Goal: Task Accomplishment & Management: Use online tool/utility

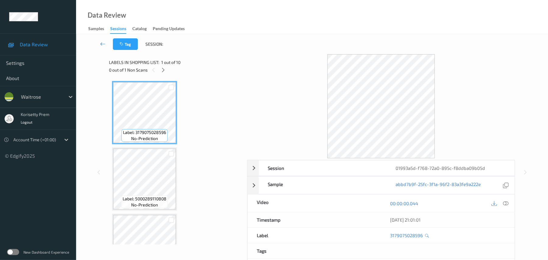
click at [239, 43] on div "Tag Session:" at bounding box center [312, 44] width 447 height 20
click at [163, 71] on icon at bounding box center [163, 69] width 5 height 5
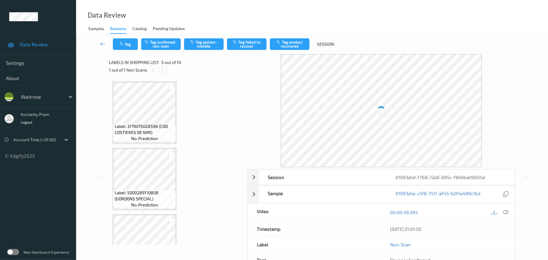
scroll to position [202, 0]
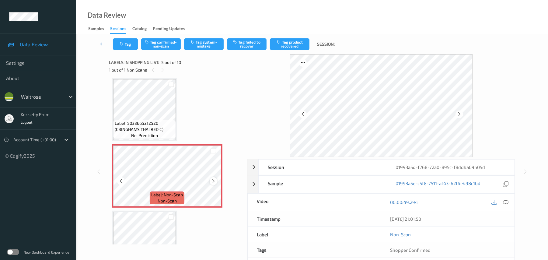
click at [214, 181] on icon at bounding box center [213, 180] width 5 height 5
click at [215, 181] on icon at bounding box center [213, 180] width 5 height 5
click at [216, 181] on icon at bounding box center [213, 180] width 5 height 5
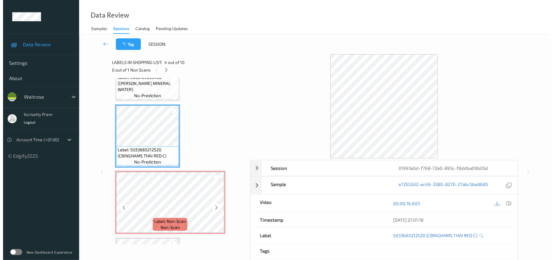
scroll to position [161, 0]
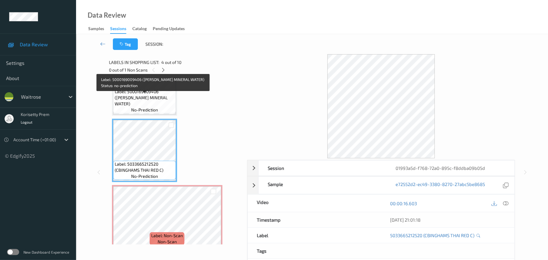
click at [130, 101] on span "Label: 5000169009406 ([PERSON_NAME] MINERAL WATER)" at bounding box center [145, 98] width 60 height 18
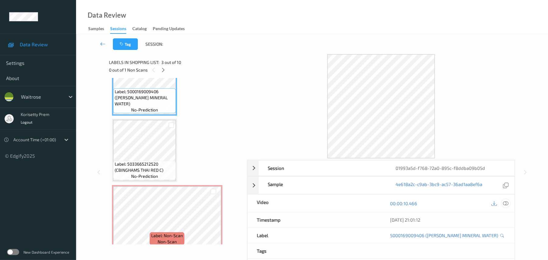
click at [504, 205] on icon at bounding box center [506, 203] width 5 height 5
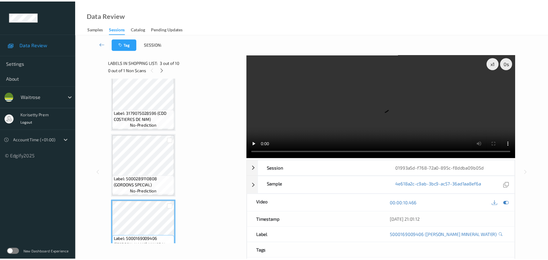
scroll to position [0, 0]
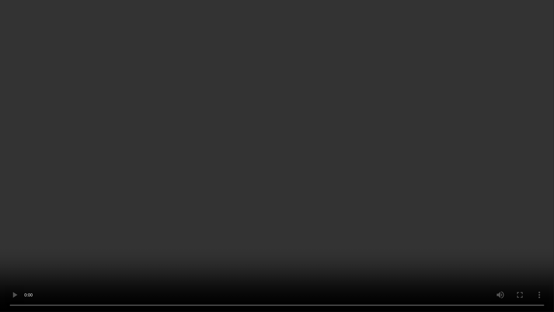
click at [381, 182] on video at bounding box center [277, 156] width 554 height 312
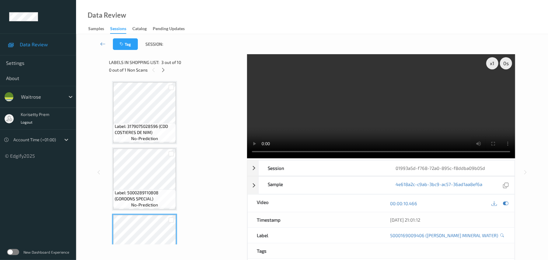
click at [379, 104] on video at bounding box center [381, 106] width 268 height 104
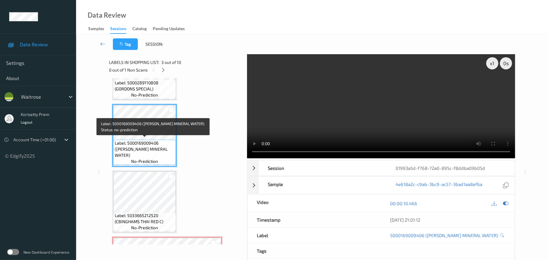
scroll to position [122, 0]
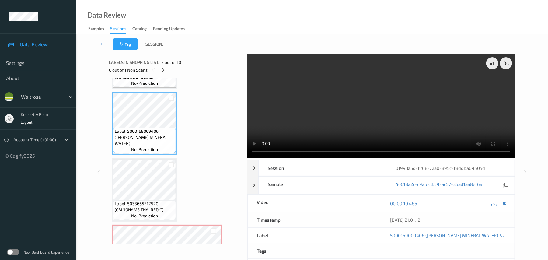
click at [330, 122] on video at bounding box center [381, 106] width 268 height 104
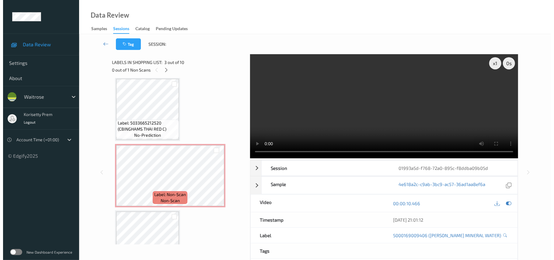
scroll to position [203, 0]
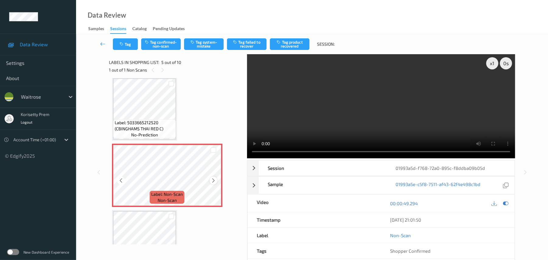
click at [214, 180] on icon at bounding box center [213, 180] width 5 height 5
click at [214, 181] on icon at bounding box center [213, 180] width 5 height 5
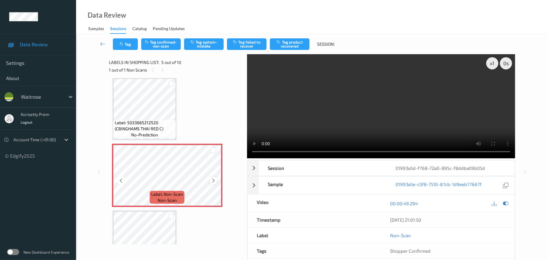
click at [213, 182] on icon at bounding box center [213, 180] width 5 height 5
click at [386, 101] on video at bounding box center [381, 106] width 268 height 104
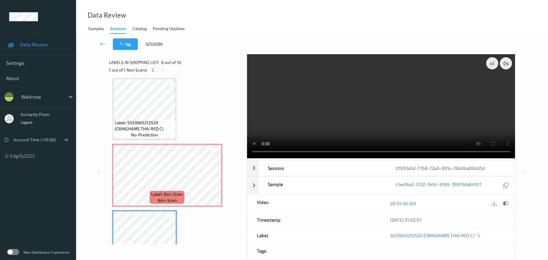
click at [283, 113] on video at bounding box center [381, 106] width 268 height 104
click at [283, 117] on video at bounding box center [381, 106] width 268 height 104
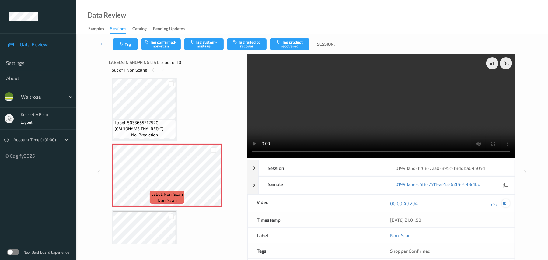
click at [504, 202] on icon at bounding box center [506, 203] width 5 height 5
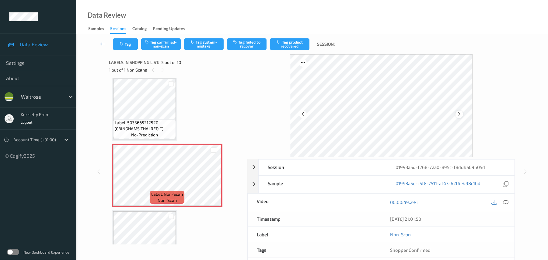
click at [460, 113] on icon at bounding box center [459, 113] width 5 height 5
click at [463, 115] on div at bounding box center [460, 115] width 8 height 8
click at [211, 47] on button "Tag system-mistake" at bounding box center [204, 44] width 40 height 12
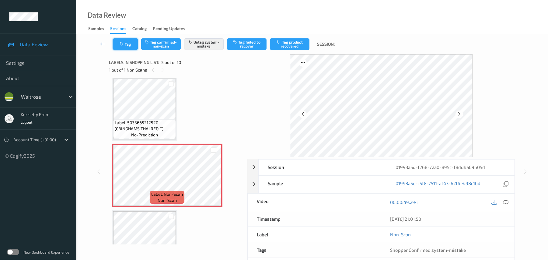
click at [128, 44] on button "Tag" at bounding box center [125, 44] width 25 height 12
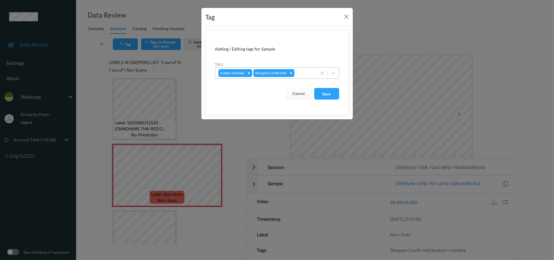
click at [303, 69] on div "system-mistake Shopper Confirmed" at bounding box center [266, 73] width 101 height 10
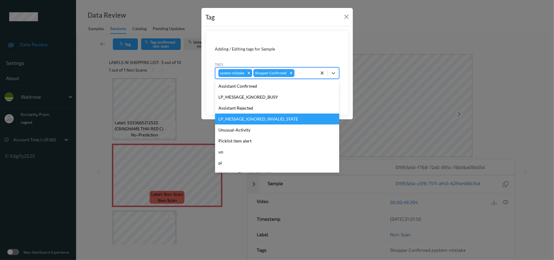
scroll to position [141, 0]
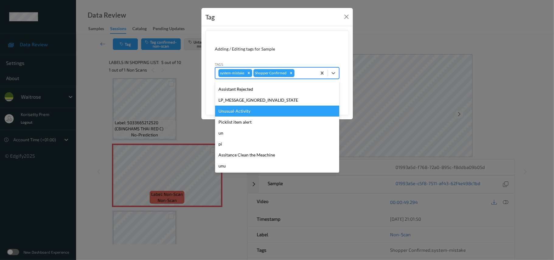
click at [245, 113] on div "Unusual-Activity" at bounding box center [277, 111] width 124 height 11
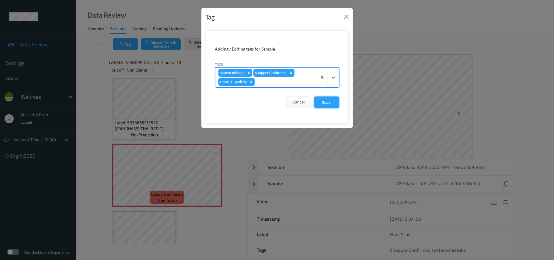
click at [320, 101] on button "Save" at bounding box center [326, 103] width 25 height 12
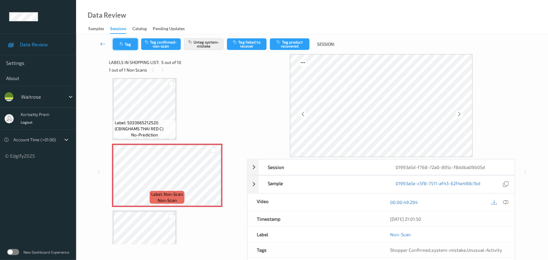
click at [129, 45] on button "Tag" at bounding box center [125, 44] width 25 height 12
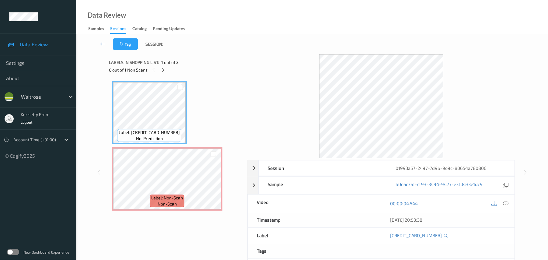
click at [343, 20] on div "Data Review Samples Sessions Catalog Pending Updates" at bounding box center [312, 17] width 472 height 34
